Goal: Find specific page/section: Find specific page/section

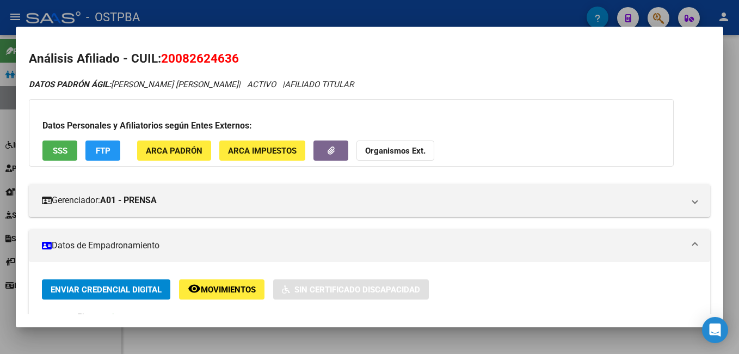
scroll to position [109, 0]
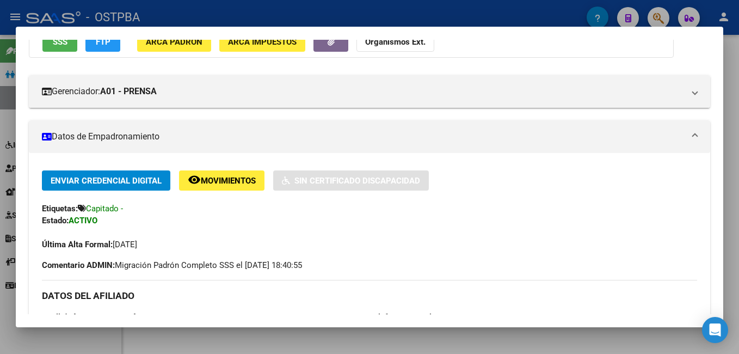
click at [330, 14] on div at bounding box center [369, 177] width 739 height 354
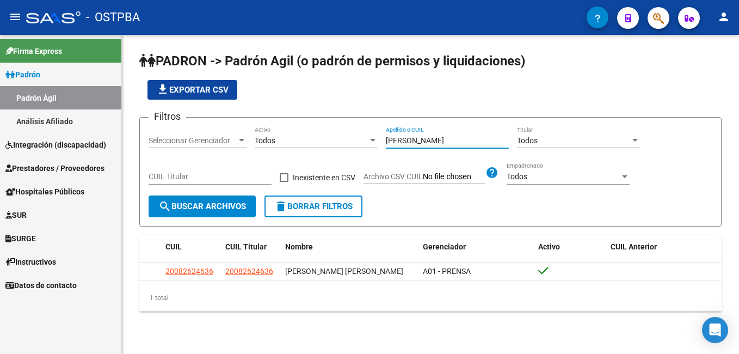
drag, startPoint x: 420, startPoint y: 137, endPoint x: 328, endPoint y: 140, distance: 92.0
click at [328, 140] on div "Filtros Seleccionar Gerenciador Seleccionar Gerenciador Todos Activo [PERSON_NA…" at bounding box center [431, 160] width 564 height 69
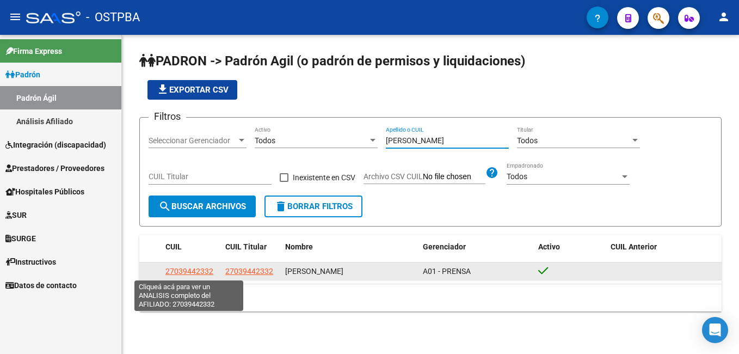
type input "[PERSON_NAME]"
click at [189, 272] on span "27039442332" at bounding box center [189, 271] width 48 height 9
type textarea "27039442332"
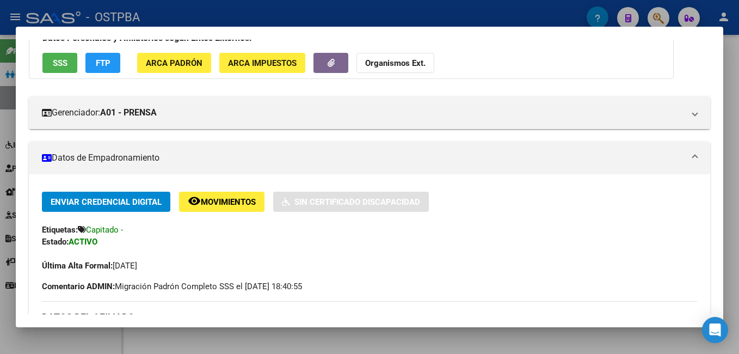
scroll to position [0, 0]
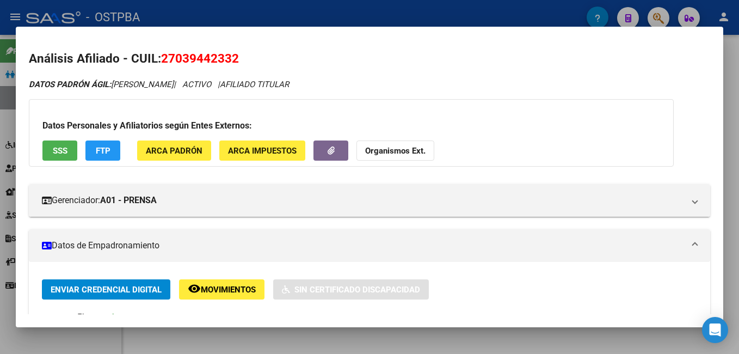
click at [348, 5] on div at bounding box center [369, 177] width 739 height 354
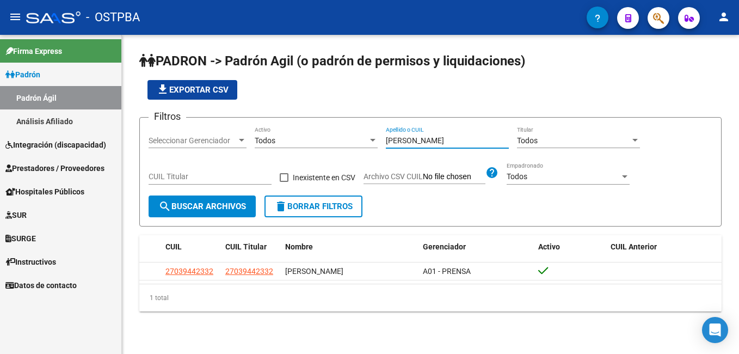
drag, startPoint x: 442, startPoint y: 141, endPoint x: 350, endPoint y: 136, distance: 91.6
click at [350, 136] on div "Filtros Seleccionar Gerenciador Seleccionar Gerenciador Todos Activo [PERSON_NA…" at bounding box center [431, 160] width 564 height 69
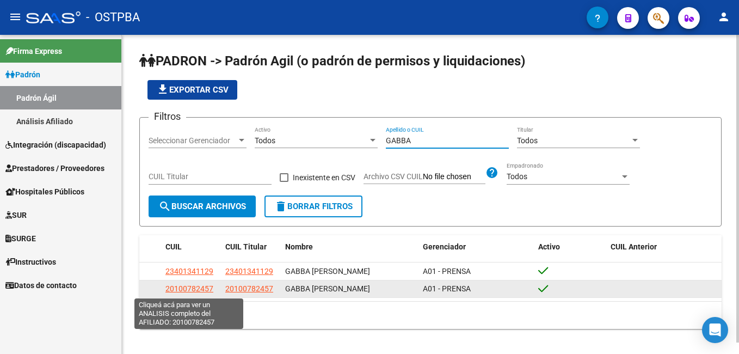
type input "GABBA"
click at [192, 288] on span "20100782457" at bounding box center [189, 288] width 48 height 9
type textarea "20100782457"
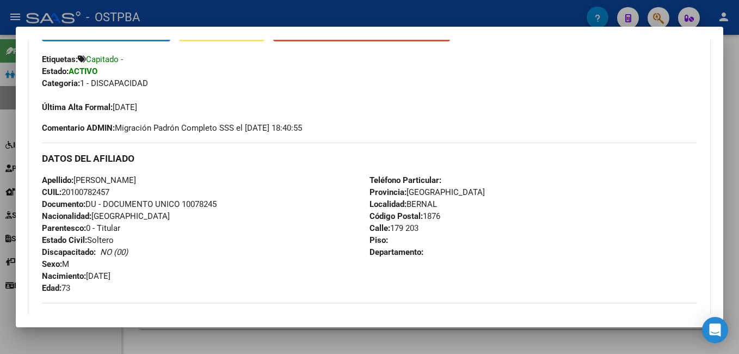
scroll to position [218, 0]
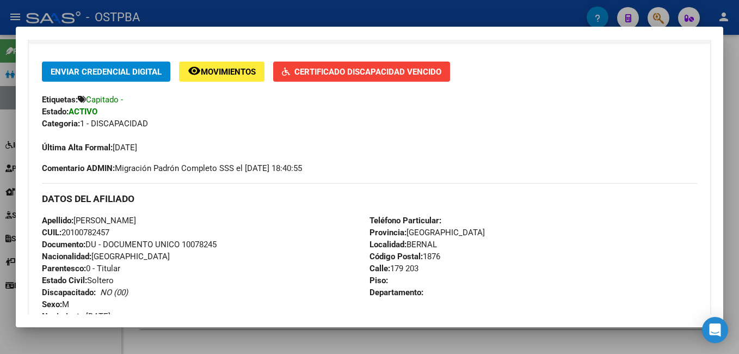
click at [365, 69] on span "Certificado Discapacidad Vencido" at bounding box center [367, 72] width 147 height 10
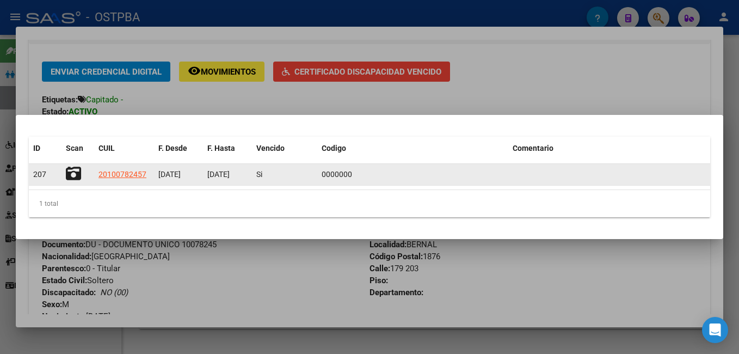
click at [77, 168] on icon at bounding box center [73, 173] width 15 height 15
